Goal: Information Seeking & Learning: Learn about a topic

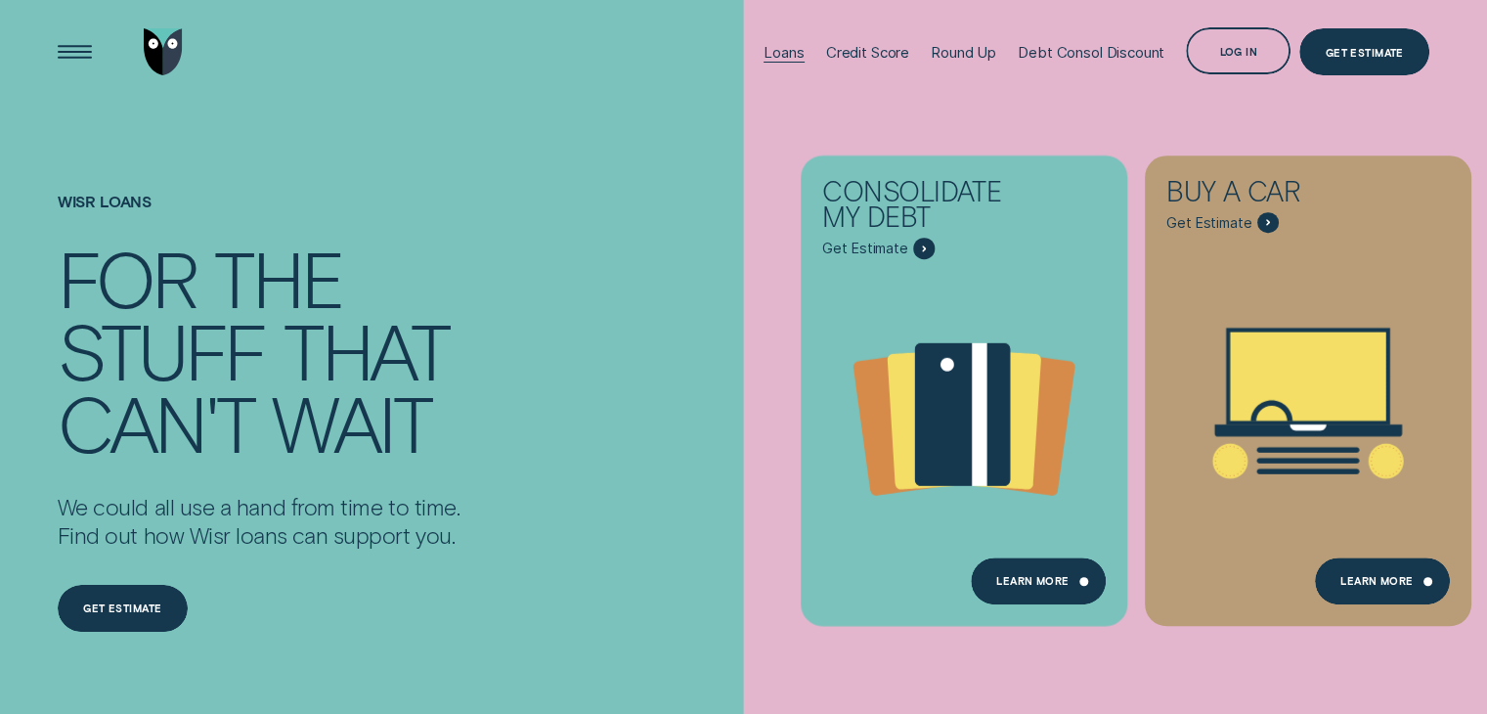
click at [790, 56] on div "Loans" at bounding box center [783, 52] width 40 height 19
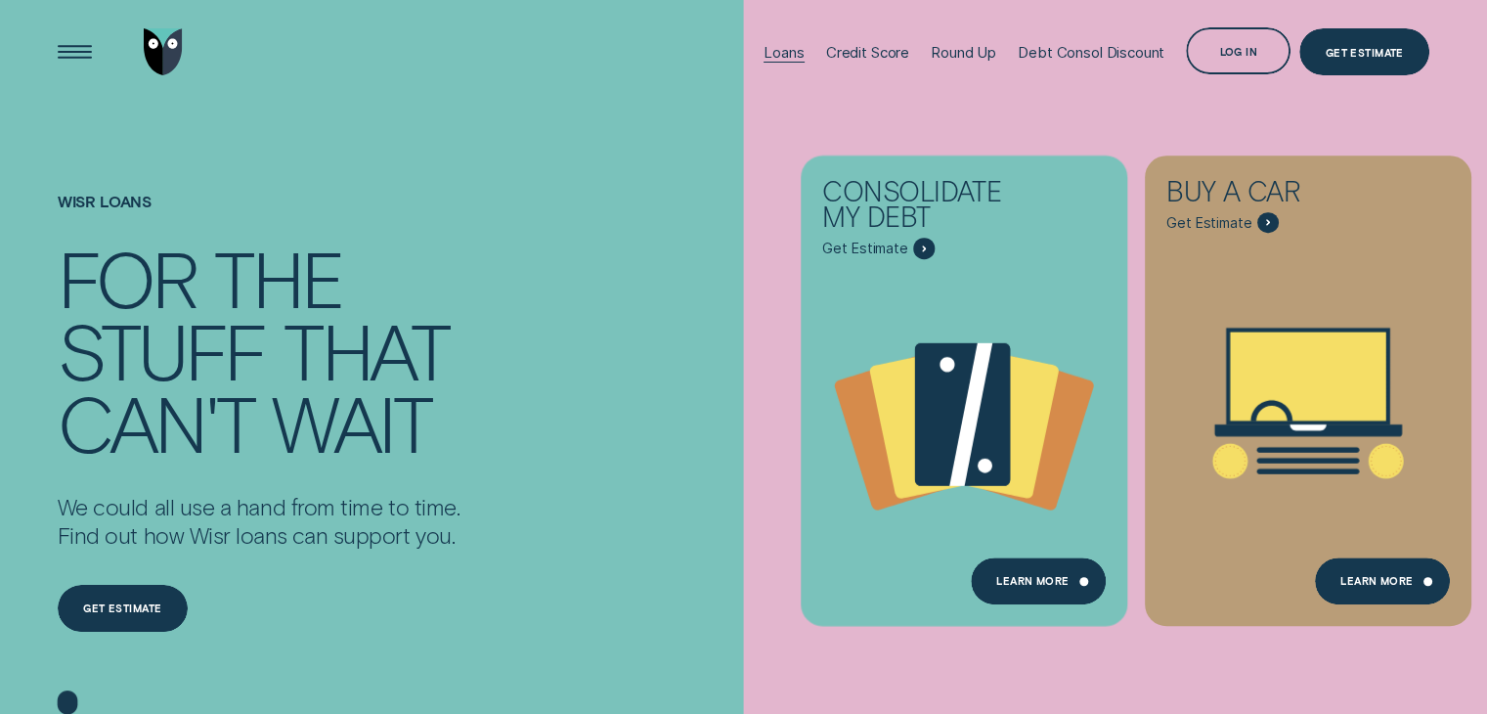
click at [790, 56] on div "Loans" at bounding box center [783, 52] width 40 height 19
click at [771, 57] on div "Loans" at bounding box center [783, 52] width 40 height 19
click at [1070, 584] on div "Learn more" at bounding box center [1038, 580] width 135 height 47
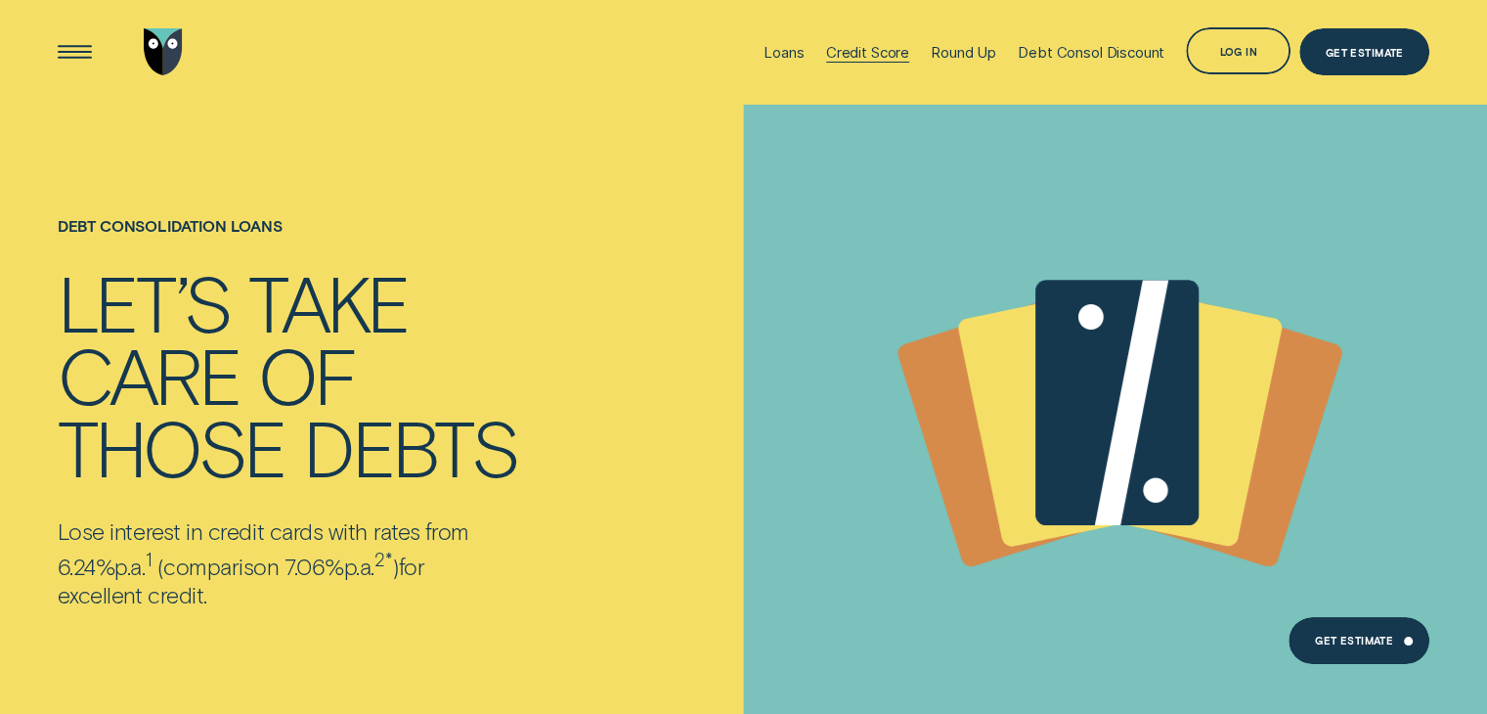
click at [868, 41] on div "Credit Score" at bounding box center [867, 52] width 83 height 105
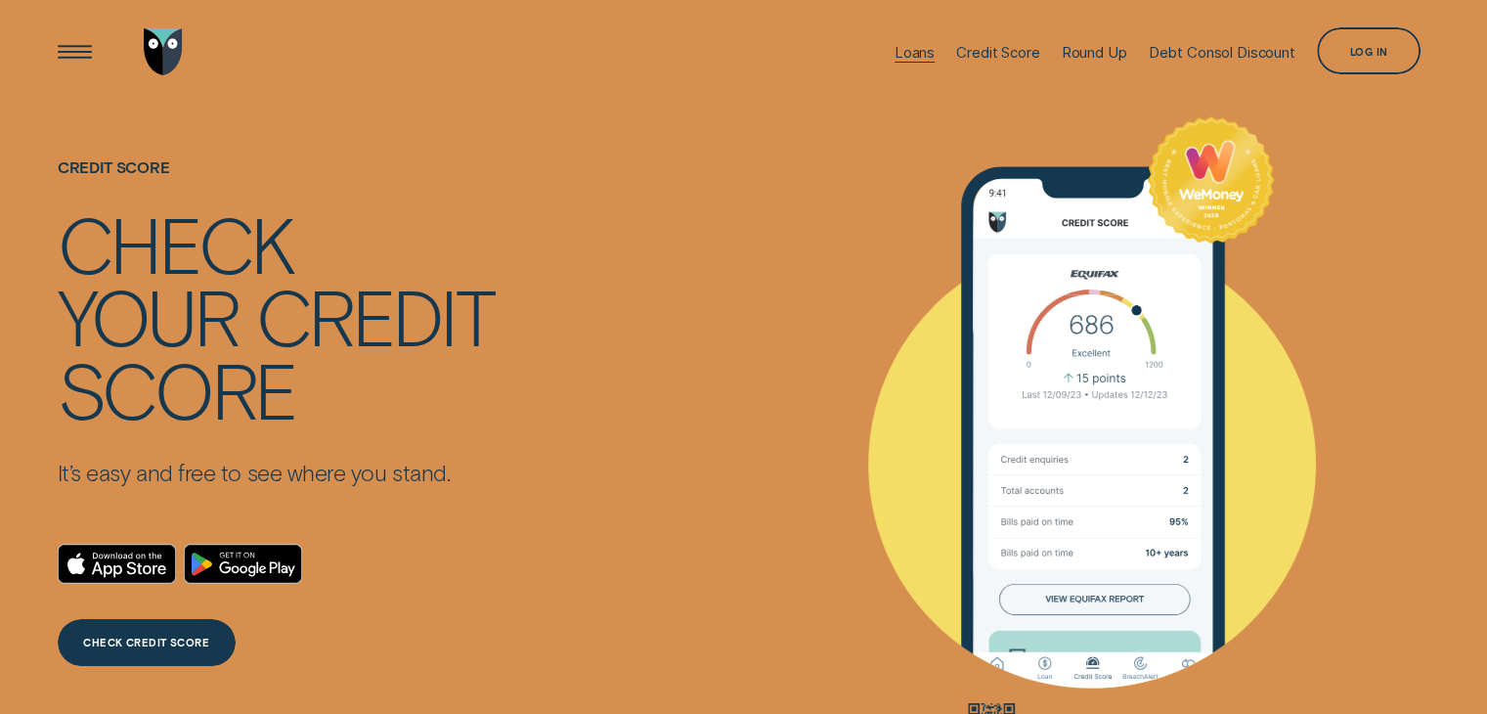
click at [902, 58] on div "Loans" at bounding box center [914, 52] width 40 height 19
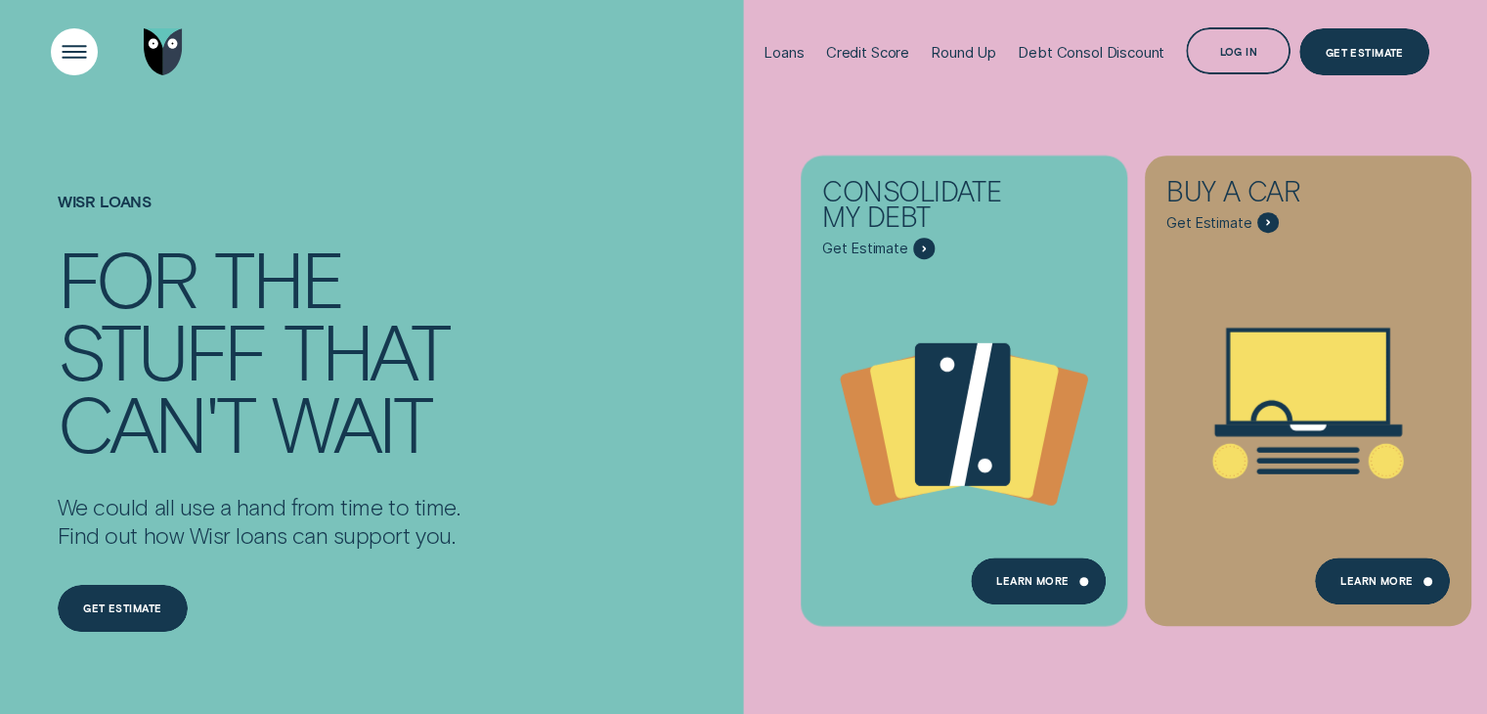
click at [67, 65] on div "Open Menu" at bounding box center [74, 52] width 66 height 66
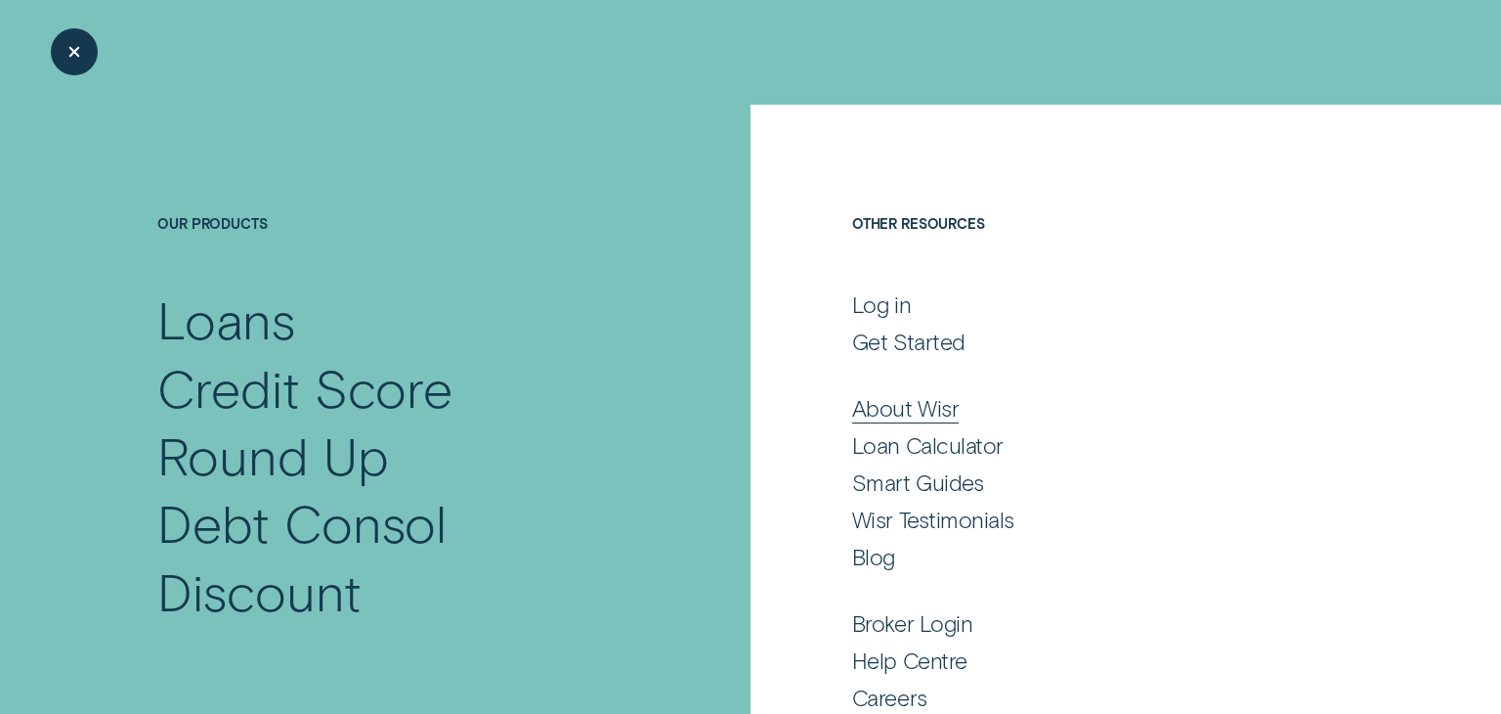
click at [907, 414] on div "About Wisr" at bounding box center [905, 408] width 107 height 28
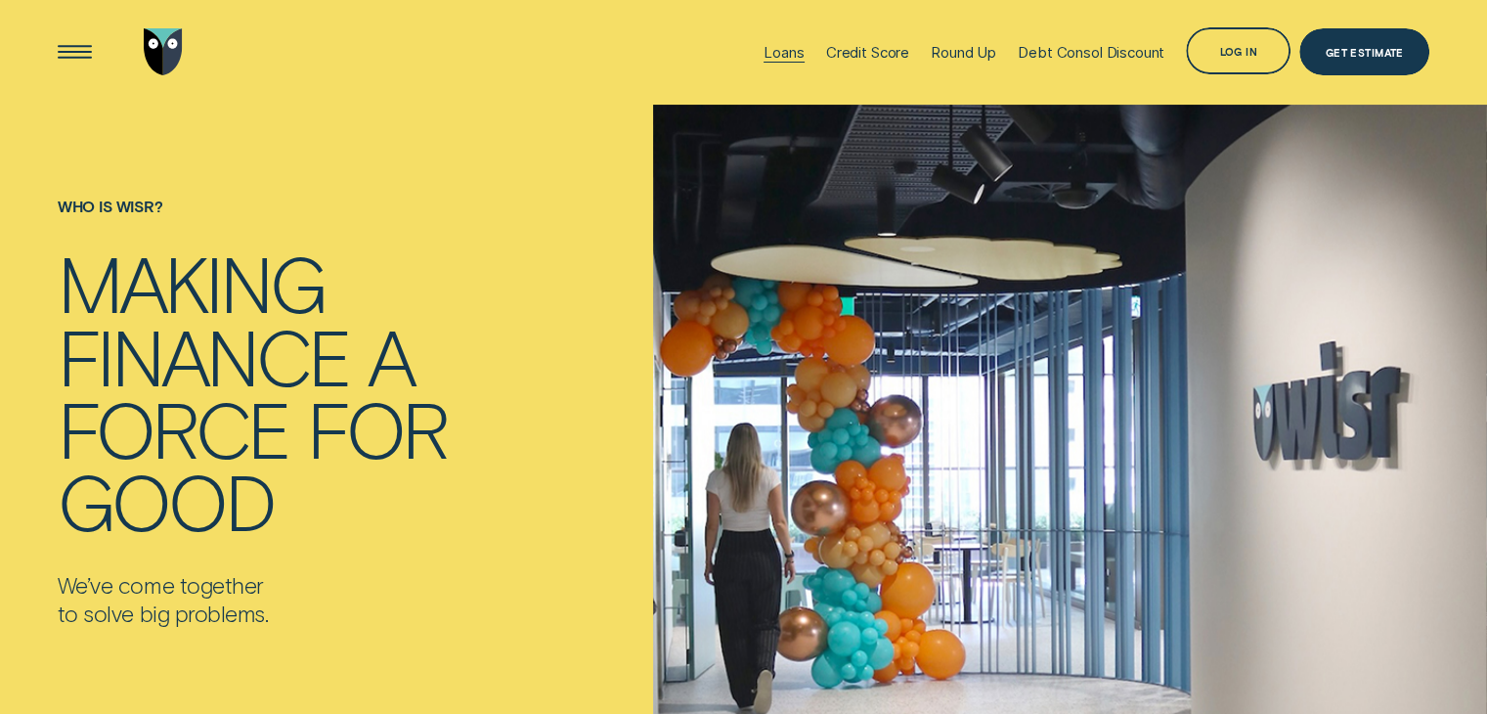
click at [786, 58] on div "Loans" at bounding box center [783, 52] width 40 height 19
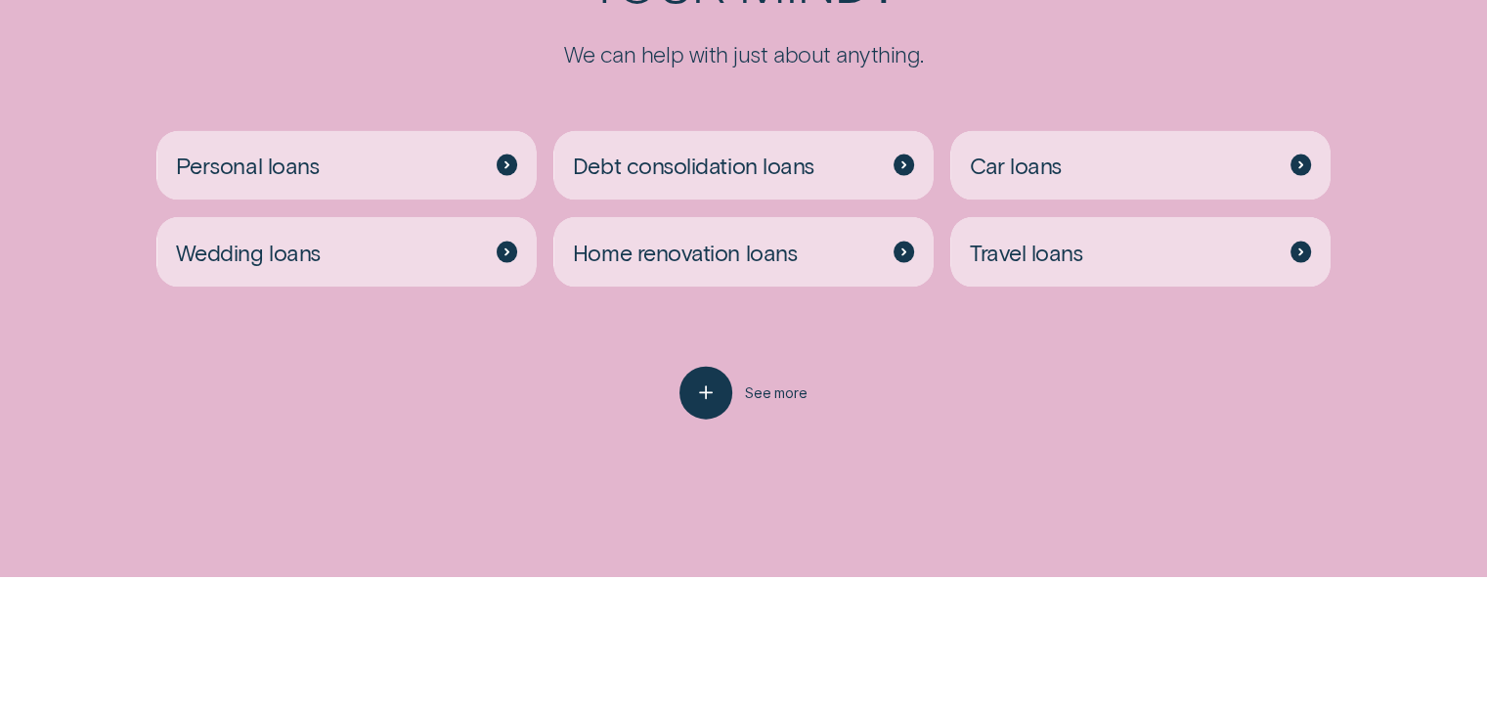
scroll to position [4398, 0]
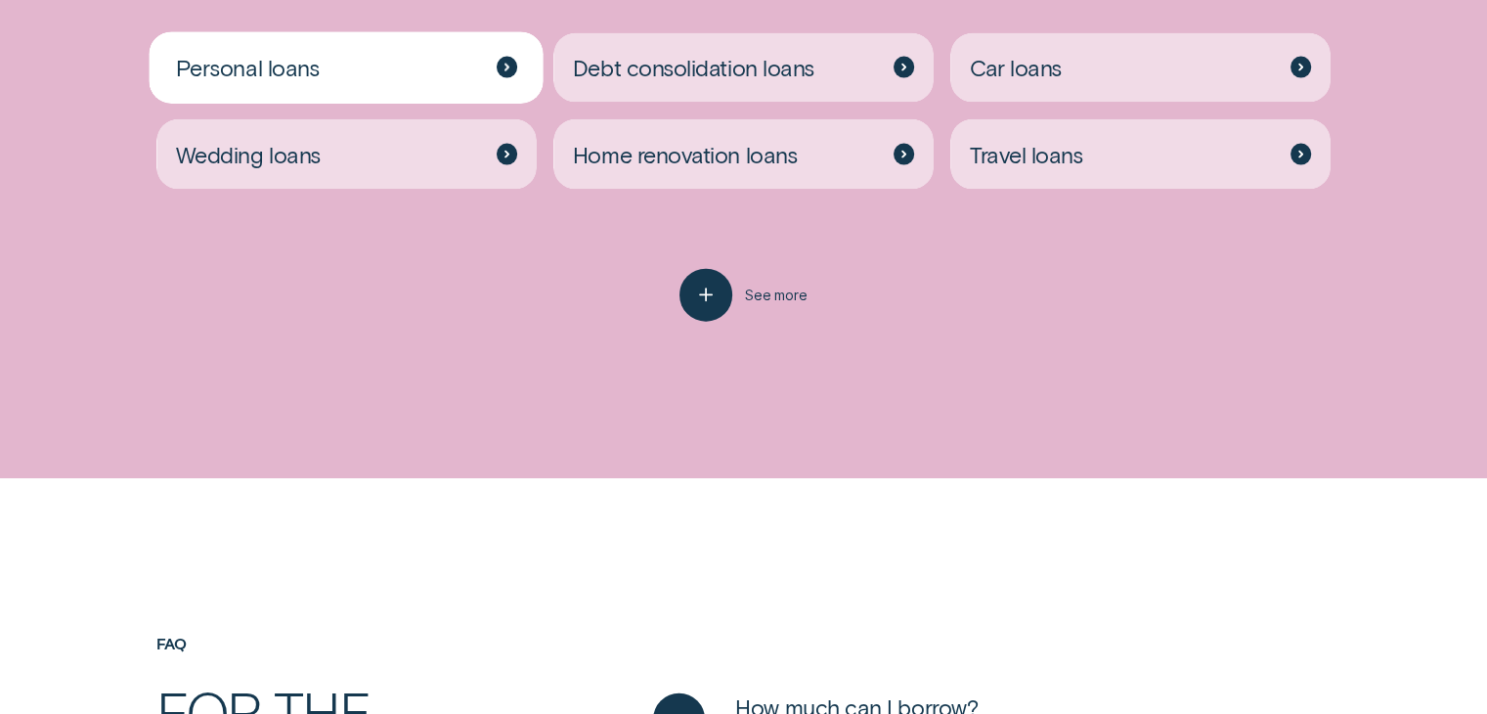
click at [290, 68] on span "Personal loans" at bounding box center [248, 68] width 144 height 28
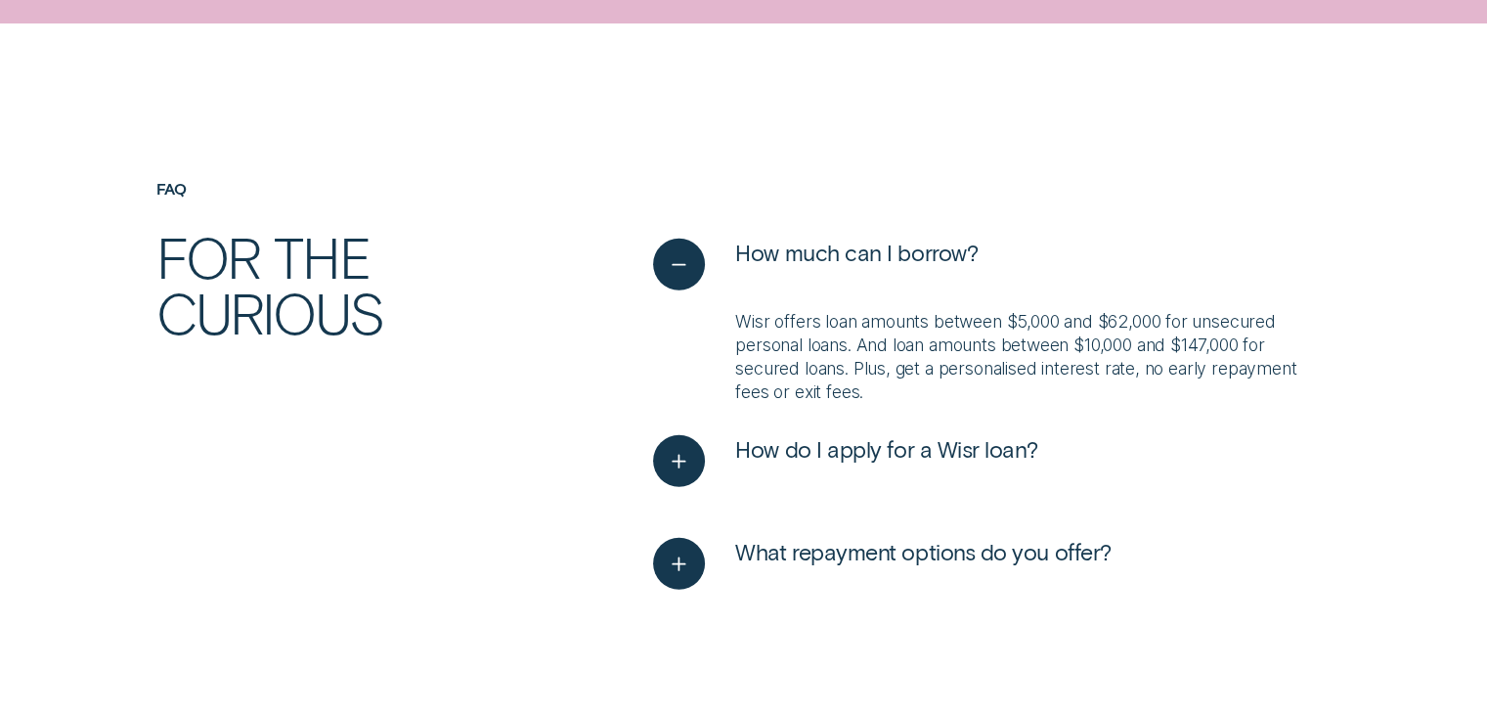
scroll to position [4887, 0]
